Goal: Information Seeking & Learning: Find specific fact

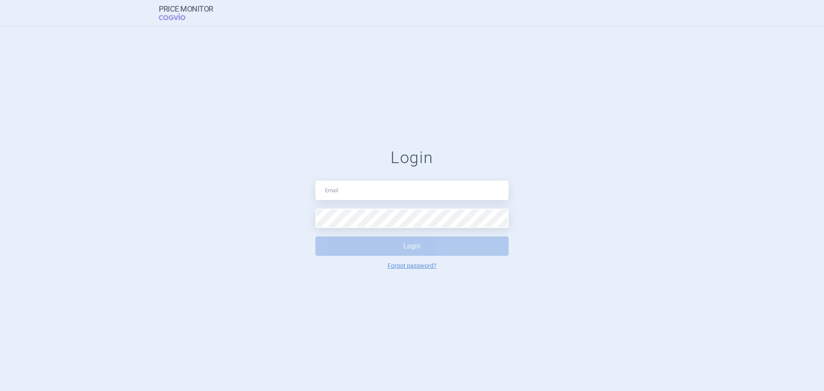
click at [430, 190] on input "text" at bounding box center [411, 190] width 193 height 19
type input "[PERSON_NAME][EMAIL_ADDRESS][DOMAIN_NAME]"
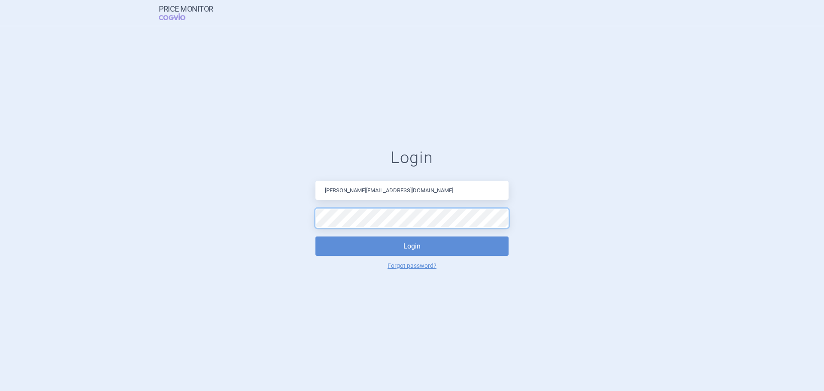
click at [315, 237] on button "Login" at bounding box center [411, 246] width 193 height 19
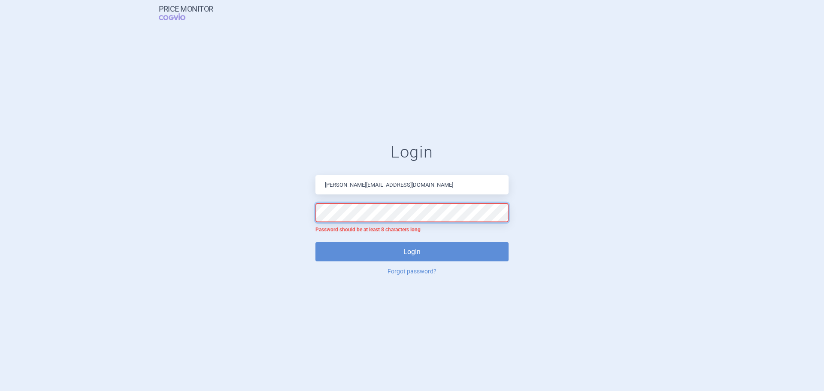
click at [315, 242] on button "Login" at bounding box center [411, 251] width 193 height 19
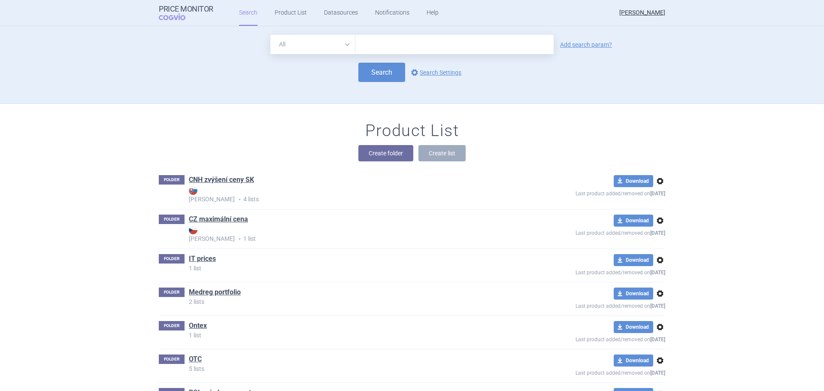
click at [343, 45] on select "All Brand Name ATC Company Active Substance Country Newer than" at bounding box center [312, 44] width 85 height 19
select select "country"
click at [270, 35] on select "All Brand Name ATC Company Active Substance Country Newer than" at bounding box center [312, 44] width 85 height 19
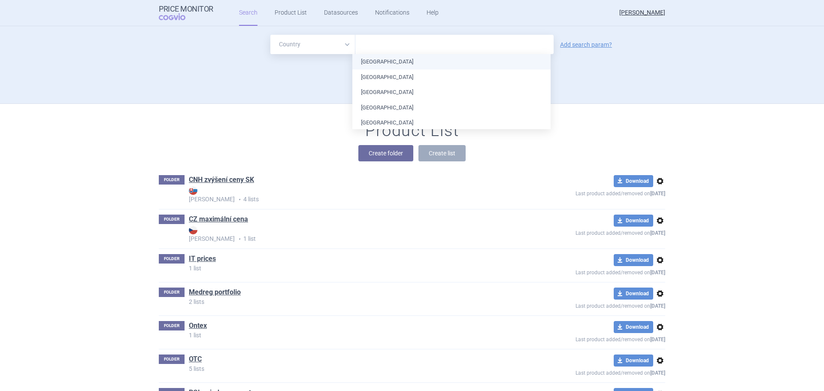
click at [386, 46] on input "text" at bounding box center [455, 44] width 190 height 11
type input "rom"
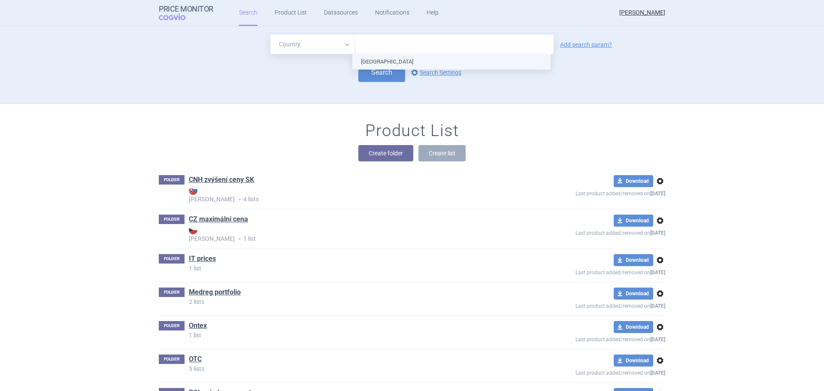
click at [385, 56] on ul "[GEOGRAPHIC_DATA]" at bounding box center [451, 61] width 198 height 15
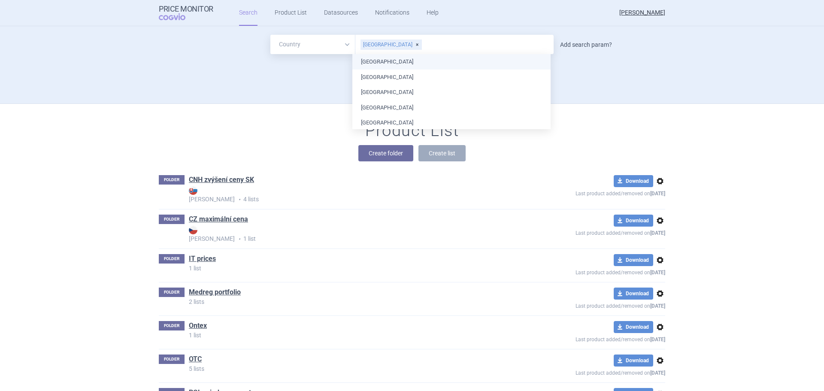
click at [579, 46] on link "Add search param?" at bounding box center [586, 45] width 52 height 6
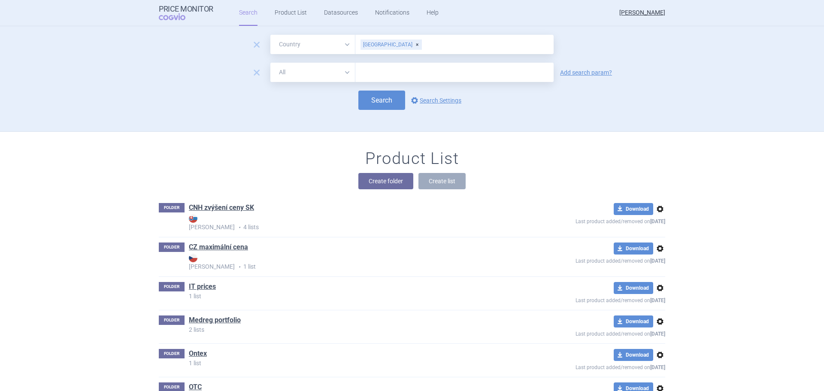
click at [316, 78] on select "All Brand Name ATC Company Active Substance Country Newer than" at bounding box center [312, 72] width 85 height 19
select select "brandName"
click at [270, 63] on select "All Brand Name ATC Company Active Substance Country Newer than" at bounding box center [312, 72] width 85 height 19
click at [376, 77] on input "text" at bounding box center [454, 72] width 198 height 19
type input "sertralina medreg"
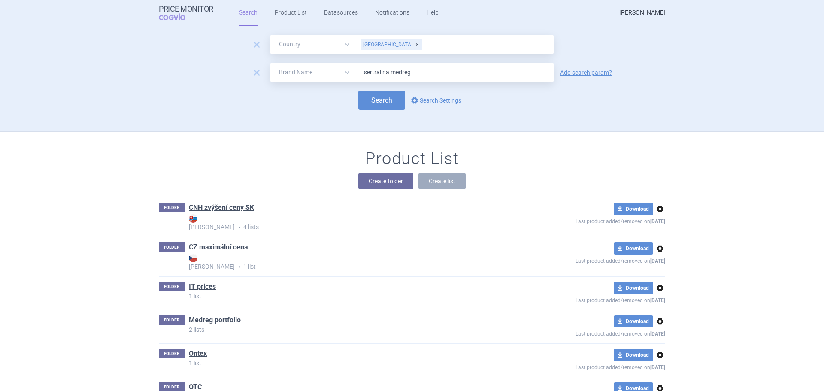
click button "Search" at bounding box center [381, 100] width 47 height 19
select select "country"
select select "brandName"
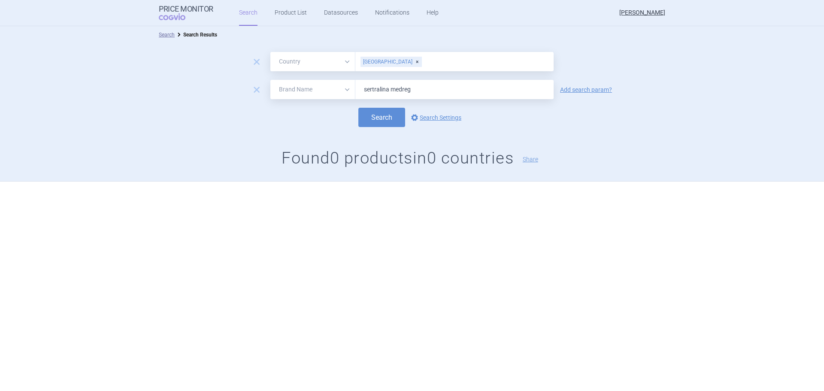
click at [390, 93] on input "sertralina medreg" at bounding box center [454, 89] width 198 height 19
click at [358, 108] on button "Search" at bounding box center [381, 117] width 47 height 19
type input "sertraline medreg"
click at [358, 108] on button "Search" at bounding box center [381, 117] width 47 height 19
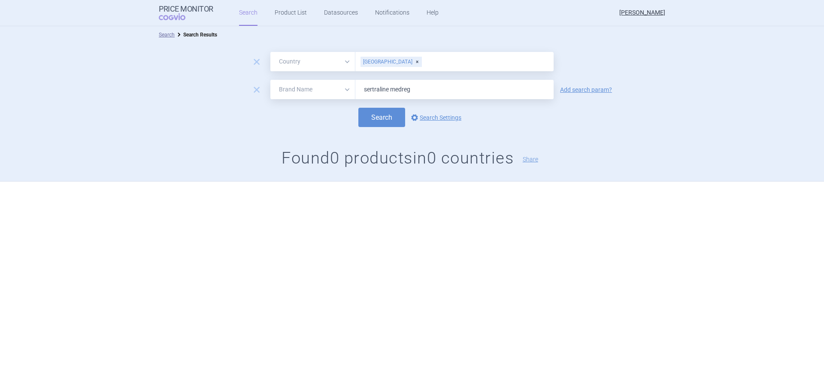
click at [431, 91] on input "sertraline medreg" at bounding box center [454, 89] width 198 height 19
click at [342, 90] on select "All Brand Name ATC Company Active Substance Country Newer than" at bounding box center [312, 89] width 85 height 19
select select "atc"
click at [270, 80] on select "All Brand Name ATC Company Active Substance Country Newer than" at bounding box center [312, 89] width 85 height 19
click at [422, 93] on input "sertraline medreg" at bounding box center [454, 89] width 198 height 19
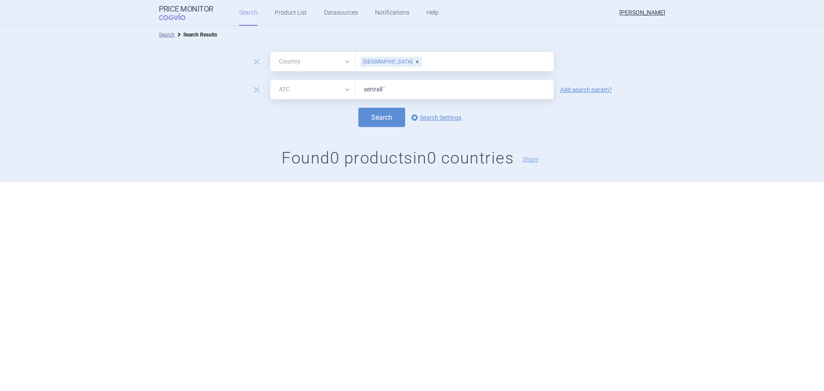
click at [358, 108] on button "Search" at bounding box center [381, 117] width 47 height 19
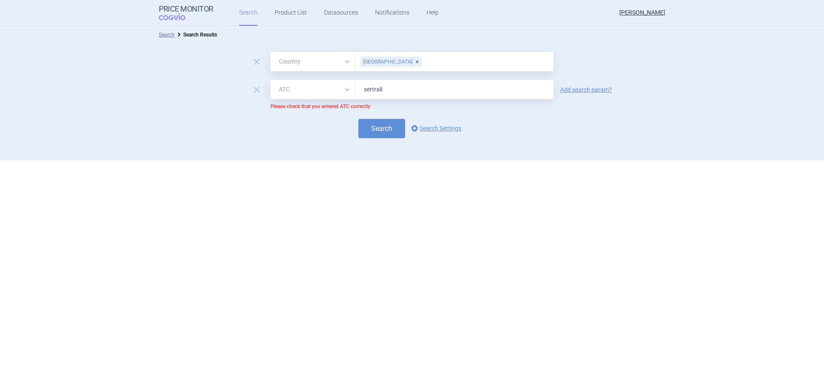
type input "sertrali"
click at [358, 119] on button "Search" at bounding box center [381, 128] width 47 height 19
click at [388, 135] on button "Search" at bounding box center [381, 128] width 47 height 19
click at [362, 130] on button "Search" at bounding box center [381, 128] width 47 height 19
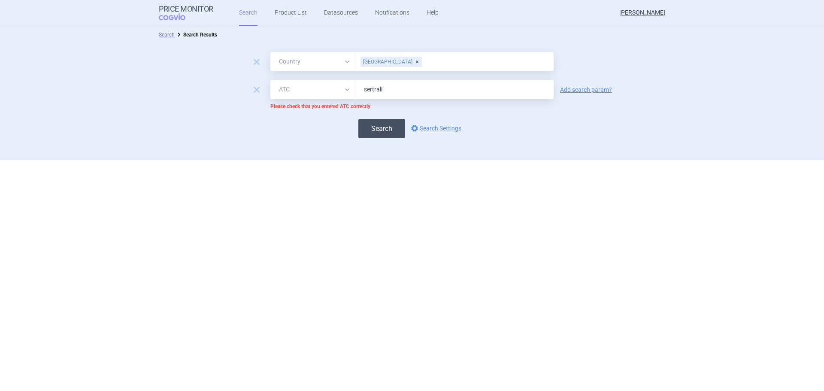
click at [366, 126] on button "Search" at bounding box center [381, 128] width 47 height 19
drag, startPoint x: 372, startPoint y: 127, endPoint x: 397, endPoint y: 136, distance: 26.5
click at [373, 127] on button "Search" at bounding box center [381, 128] width 47 height 19
click at [393, 87] on input "sertrali" at bounding box center [454, 89] width 198 height 19
click at [320, 91] on select "All Brand Name ATC Company Active Substance Country Newer than" at bounding box center [312, 89] width 85 height 19
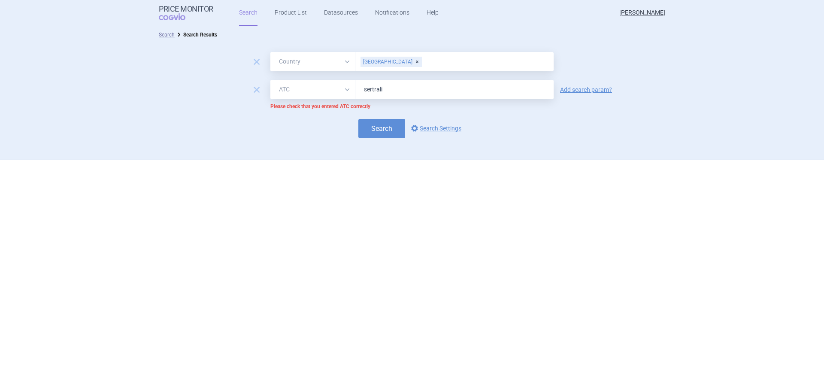
select select "activeSubstance"
click at [270, 80] on select "All Brand Name ATC Company Active Substance Country Newer than" at bounding box center [312, 89] width 85 height 19
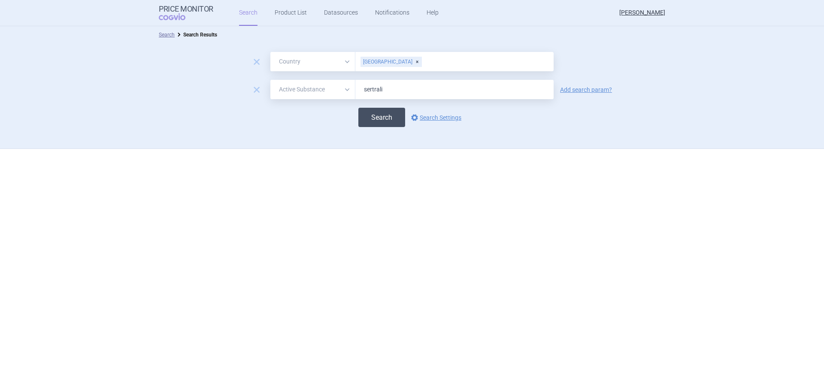
click at [384, 125] on button "Search" at bounding box center [381, 117] width 47 height 19
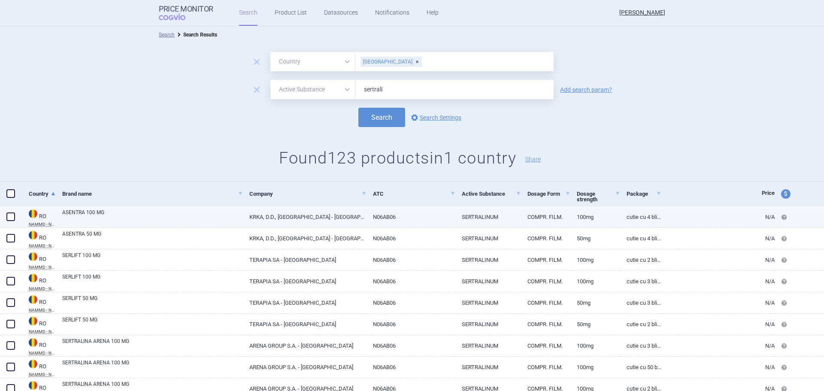
scroll to position [258, 0]
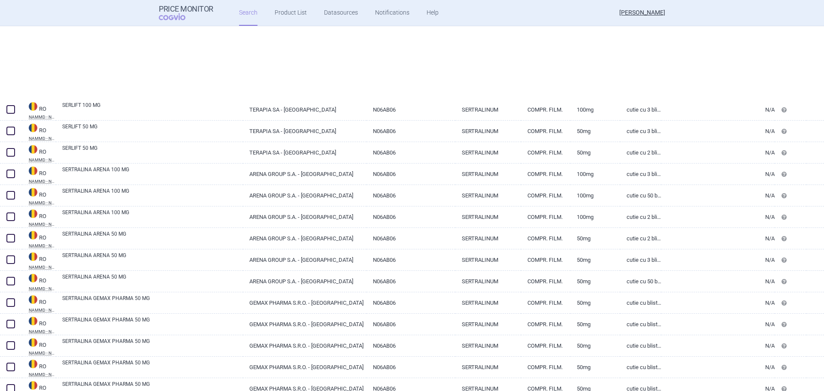
select select "country"
select select "activeSubstance"
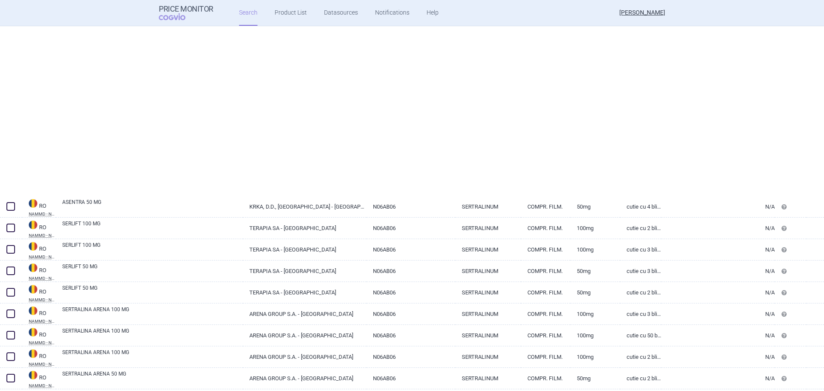
scroll to position [0, 0]
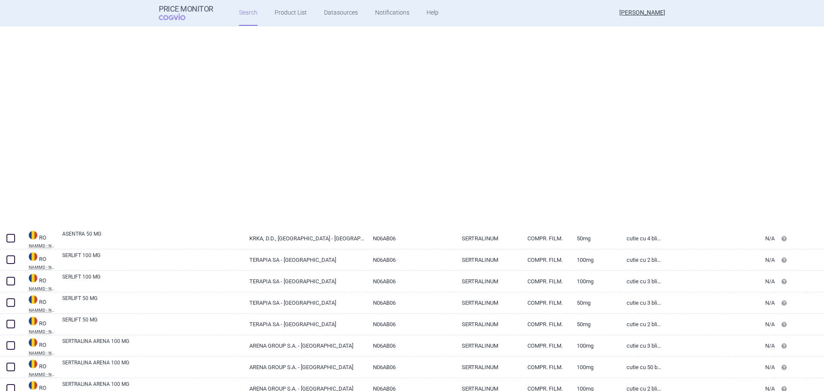
select select "country"
select select "activeSubstance"
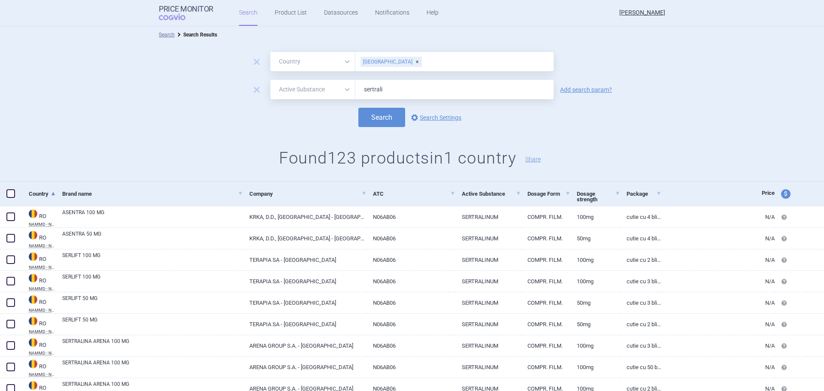
drag, startPoint x: 582, startPoint y: 91, endPoint x: 557, endPoint y: 103, distance: 27.8
click at [582, 91] on link "Add search param?" at bounding box center [586, 90] width 52 height 6
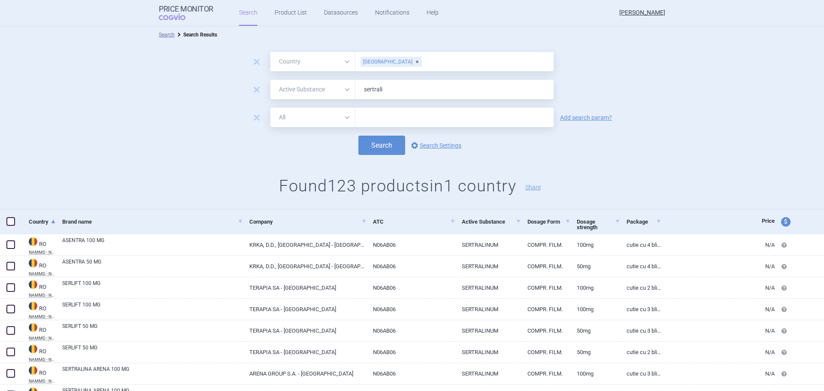
click at [293, 114] on select "All Brand Name ATC Company Active Substance Country Newer than" at bounding box center [312, 117] width 85 height 19
select select "mah"
click at [270, 108] on select "All Brand Name ATC Company Active Substance Country Newer than" at bounding box center [312, 117] width 85 height 19
click at [431, 117] on input "text" at bounding box center [454, 117] width 198 height 19
type input "gemax"
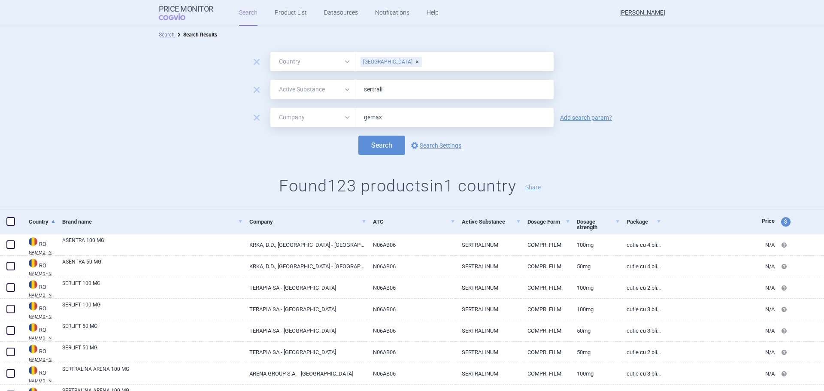
click at [358, 136] on button "Search" at bounding box center [381, 145] width 47 height 19
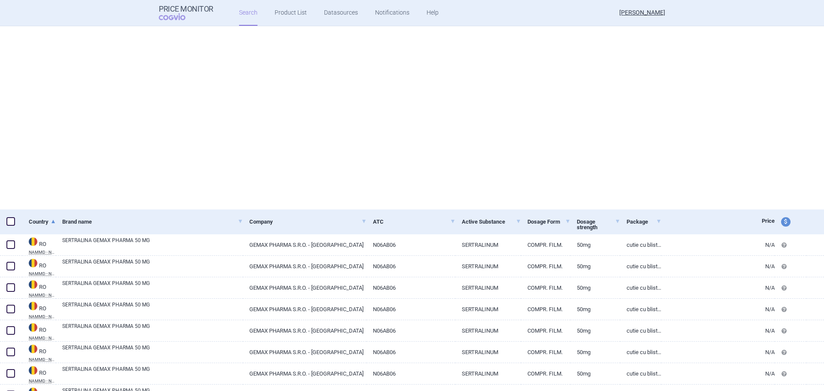
select select "country"
select select "activeSubstance"
select select "mah"
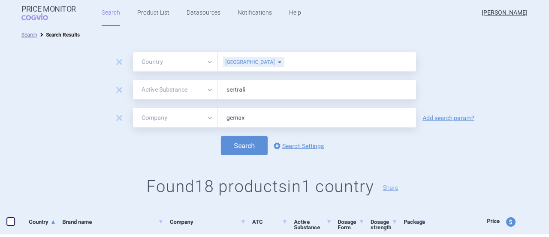
click at [481, 49] on div "remove All Brand Name ATC Company Active Substance Country Newer than [GEOGRAPH…" at bounding box center [274, 126] width 549 height 166
